Goal: Find specific page/section: Find specific page/section

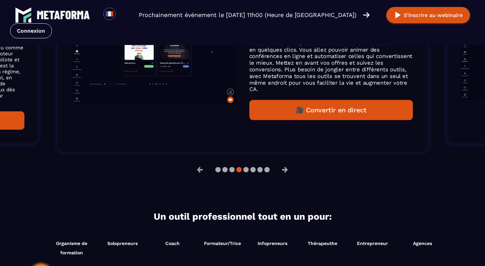
scroll to position [459, 0]
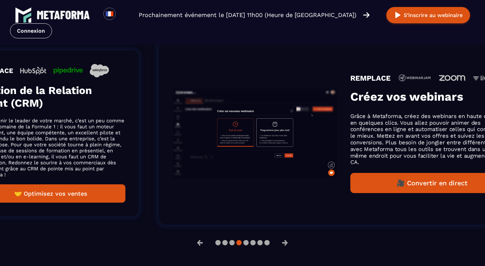
drag, startPoint x: 260, startPoint y: 136, endPoint x: 406, endPoint y: 124, distance: 146.4
click at [382, 129] on p "Grâce à Metaforma, créez des webinars en haute définition en quelques clics. Vo…" at bounding box center [432, 139] width 164 height 53
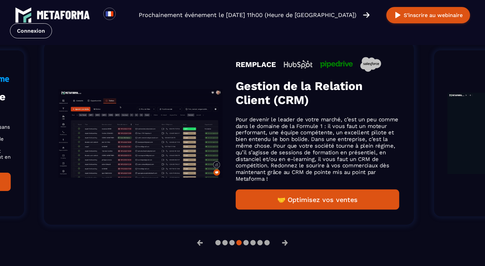
drag, startPoint x: 90, startPoint y: 145, endPoint x: 481, endPoint y: 105, distance: 392.8
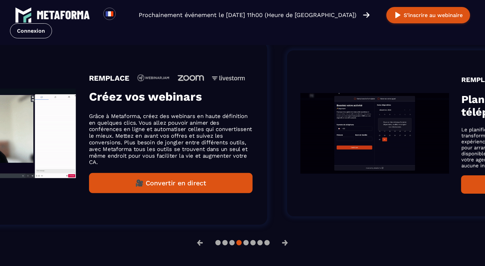
drag, startPoint x: 324, startPoint y: 144, endPoint x: 66, endPoint y: 149, distance: 258.2
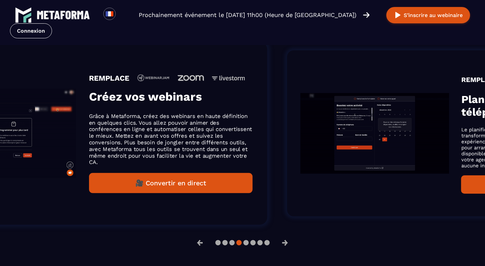
click at [89, 149] on p "Grâce à Metaforma, créez des webinars en haute définition en quelques clics. Vo…" at bounding box center [171, 139] width 164 height 53
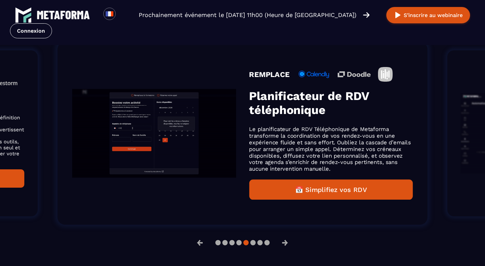
click at [150, 140] on img "Gallery" at bounding box center [154, 133] width 164 height 89
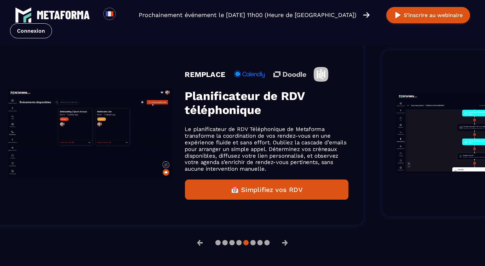
drag, startPoint x: 358, startPoint y: 137, endPoint x: 186, endPoint y: 135, distance: 171.9
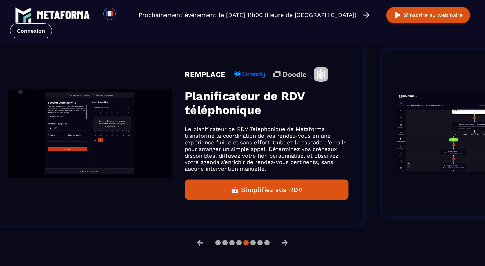
click at [198, 136] on p "Le planificateur de RDV Téléphonique de Metaforma transforme la coordination de…" at bounding box center [267, 149] width 164 height 46
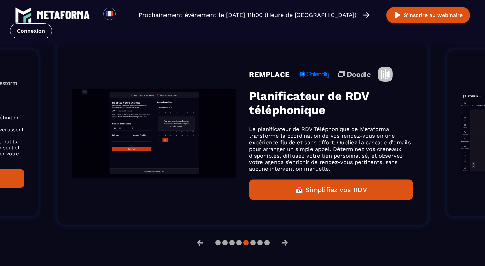
drag, startPoint x: 301, startPoint y: 128, endPoint x: 0, endPoint y: 176, distance: 304.9
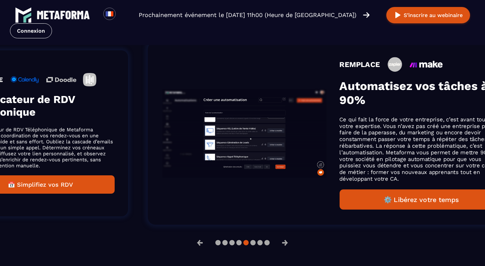
drag, startPoint x: 324, startPoint y: 129, endPoint x: 0, endPoint y: 159, distance: 325.4
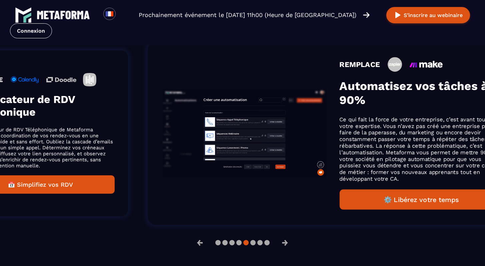
click at [0, 158] on p "Le planificateur de RDV Téléphonique de Metaforma transforme la coordination de…" at bounding box center [40, 148] width 149 height 42
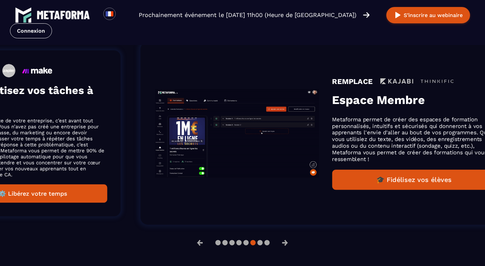
drag, startPoint x: 364, startPoint y: 139, endPoint x: 57, endPoint y: 165, distance: 308.2
click at [68, 165] on p "Ce qui fait la force de votre entreprise, c’est avant tout votre expertise. Vou…" at bounding box center [32, 148] width 149 height 60
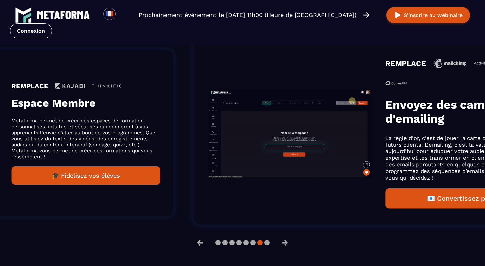
drag, startPoint x: 253, startPoint y: 132, endPoint x: 0, endPoint y: 184, distance: 258.4
click at [0, 185] on div "REMPLACE Espace Membre Metaforma permet de créer des espaces de formation perso…" at bounding box center [5, 133] width 336 height 166
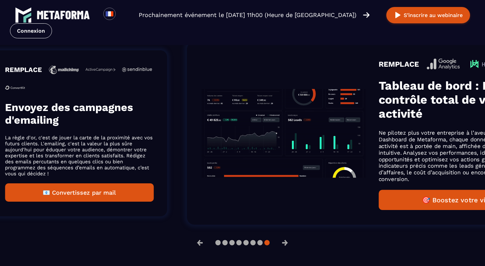
drag, startPoint x: 356, startPoint y: 139, endPoint x: 44, endPoint y: 178, distance: 314.5
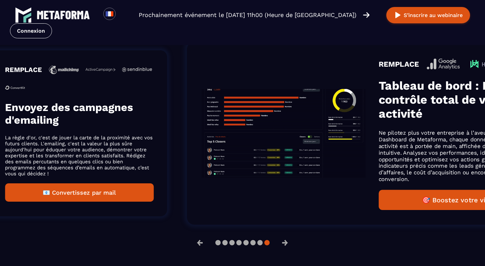
click at [47, 177] on p "La règle d'or, c'est de jouer la carte de la proximité avec vos futurs clients.…" at bounding box center [79, 156] width 149 height 42
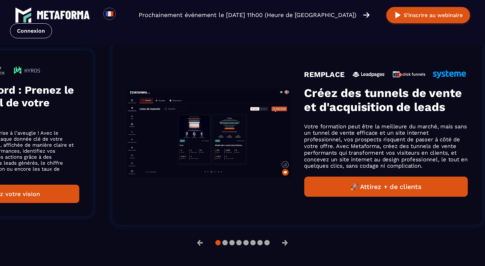
drag, startPoint x: 321, startPoint y: 150, endPoint x: 0, endPoint y: 188, distance: 323.4
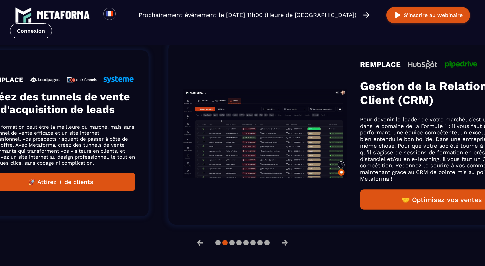
drag, startPoint x: 346, startPoint y: 126, endPoint x: 80, endPoint y: 170, distance: 270.0
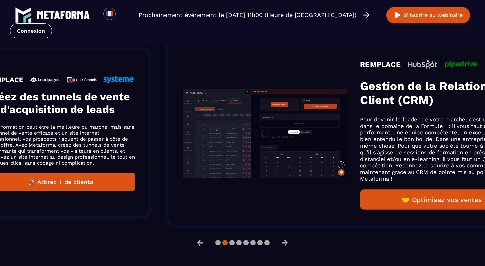
click at [76, 172] on div "REMPLACE Créez des tunnels de vente et d'acquisition de leads Votre formation p…" at bounding box center [60, 133] width 149 height 115
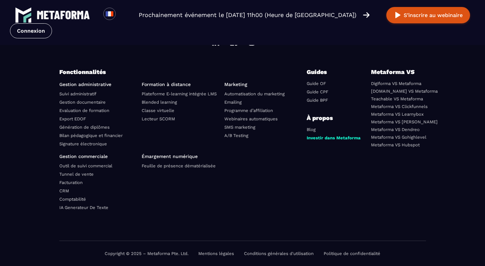
scroll to position [2362, 0]
click at [76, 200] on link "Comptabilité" at bounding box center [72, 199] width 27 height 5
